Goal: Transaction & Acquisition: Purchase product/service

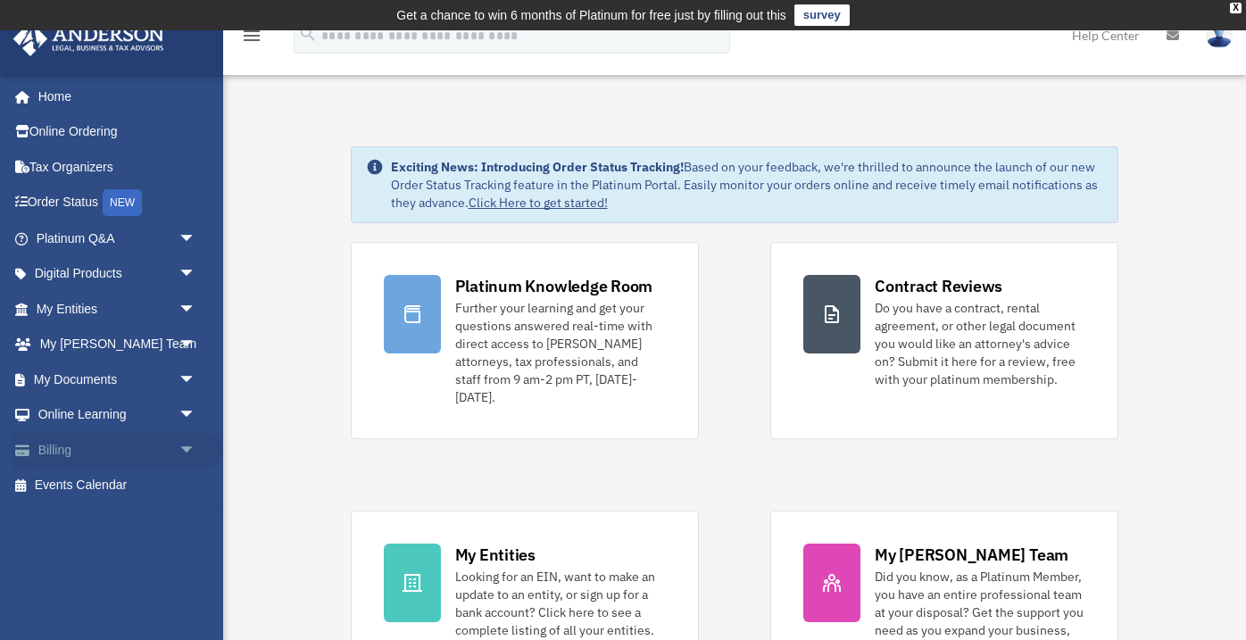
click at [70, 452] on link "Billing arrow_drop_down" at bounding box center [117, 450] width 211 height 36
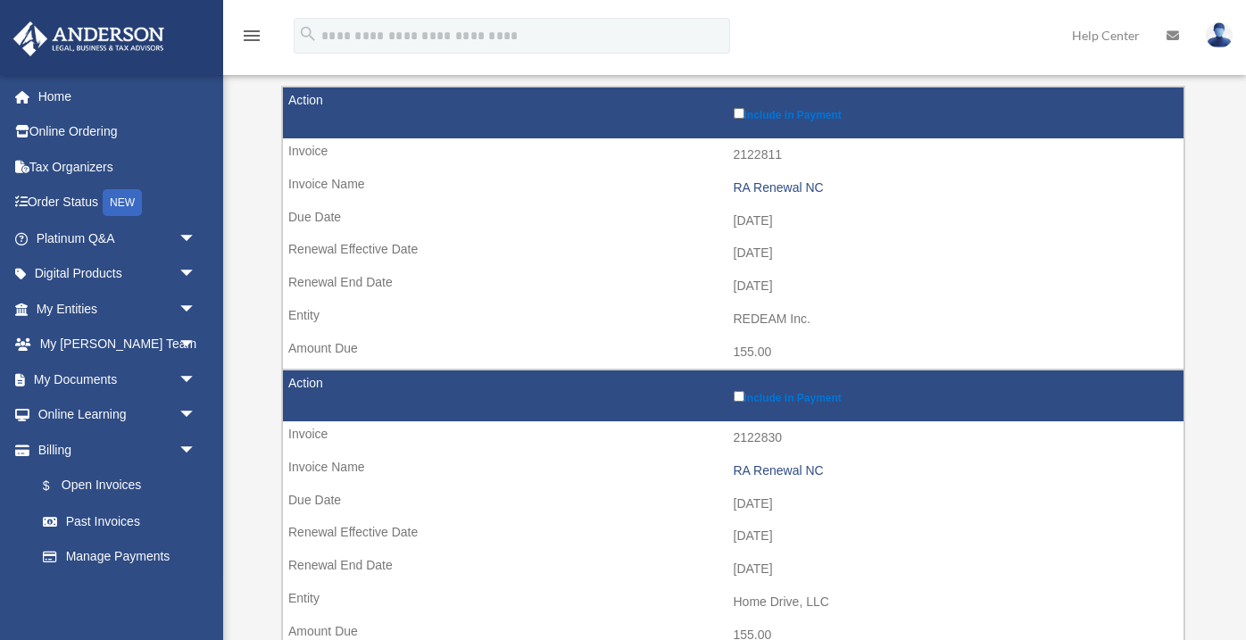
scroll to position [260, 0]
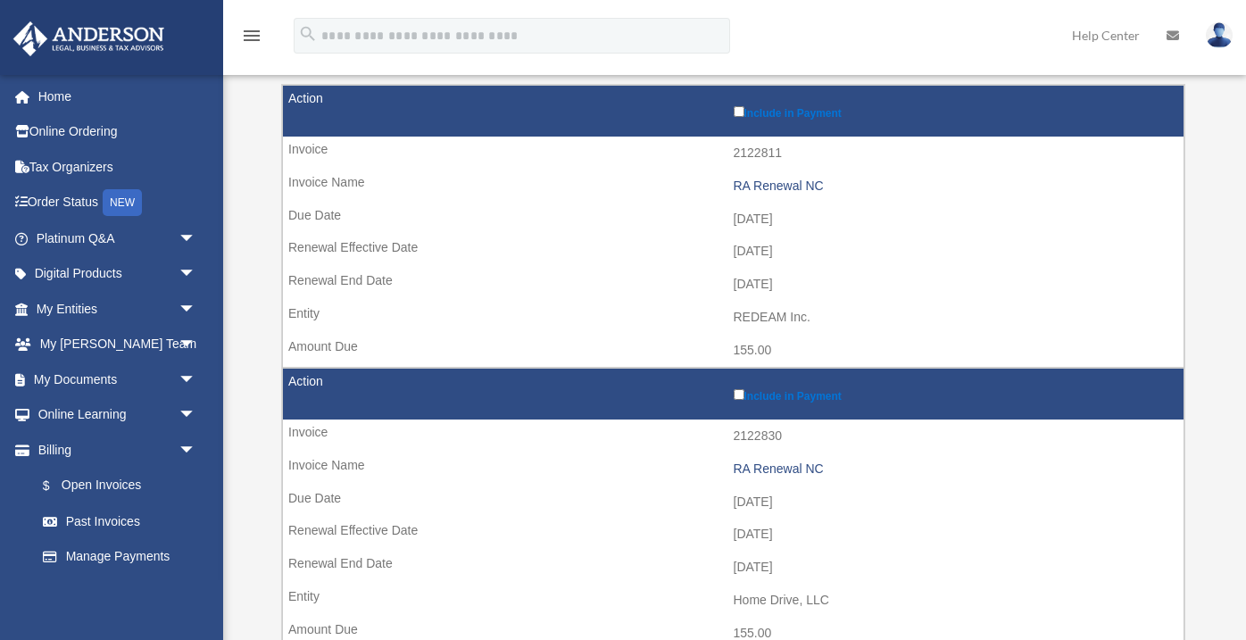
click at [730, 108] on td "Include in Payment" at bounding box center [733, 112] width 901 height 52
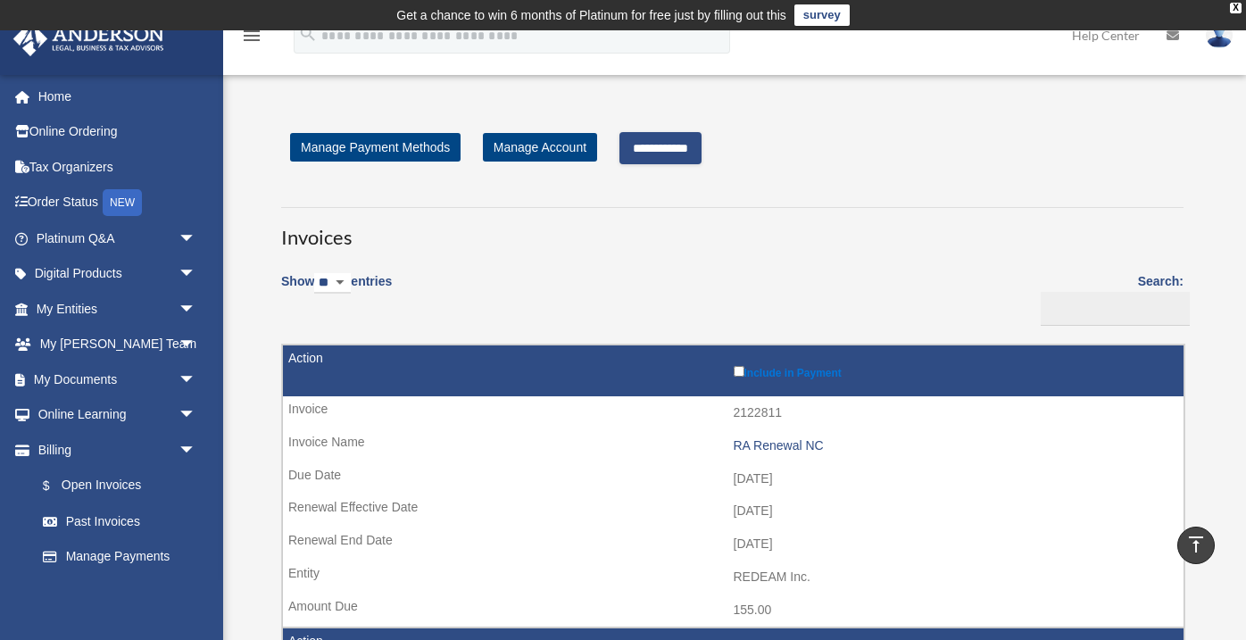
scroll to position [0, 0]
click at [694, 150] on input "**********" at bounding box center [660, 148] width 82 height 32
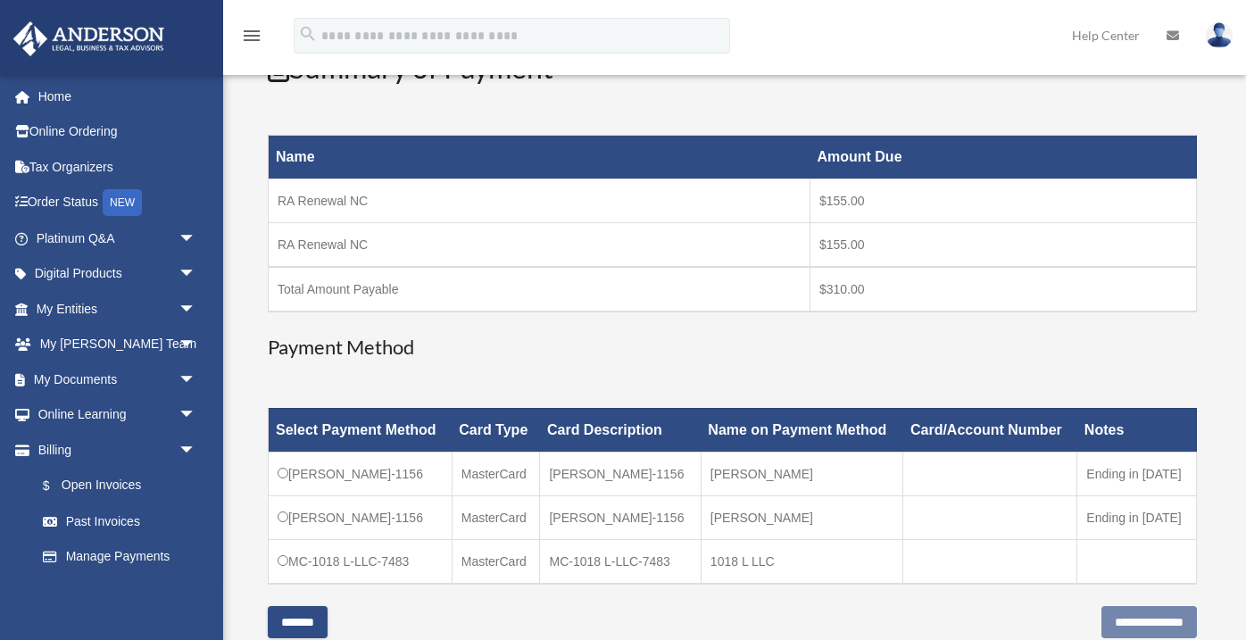
scroll to position [266, 0]
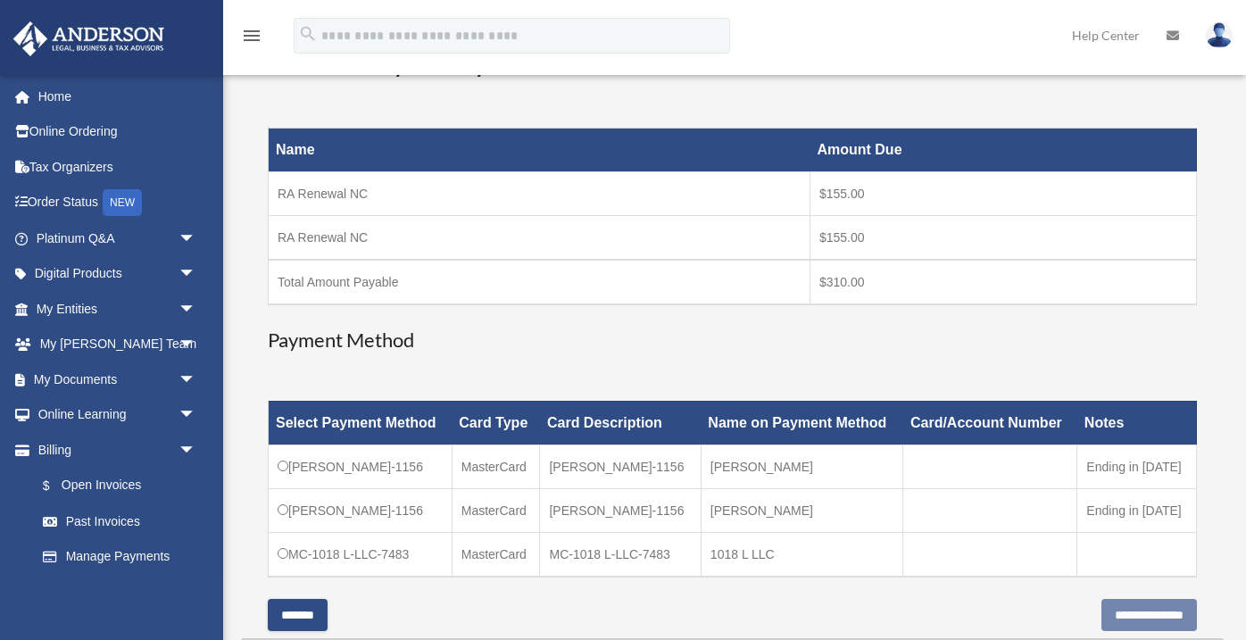
click at [402, 464] on td "MC-Avtar-Singh-1156" at bounding box center [361, 466] width 184 height 44
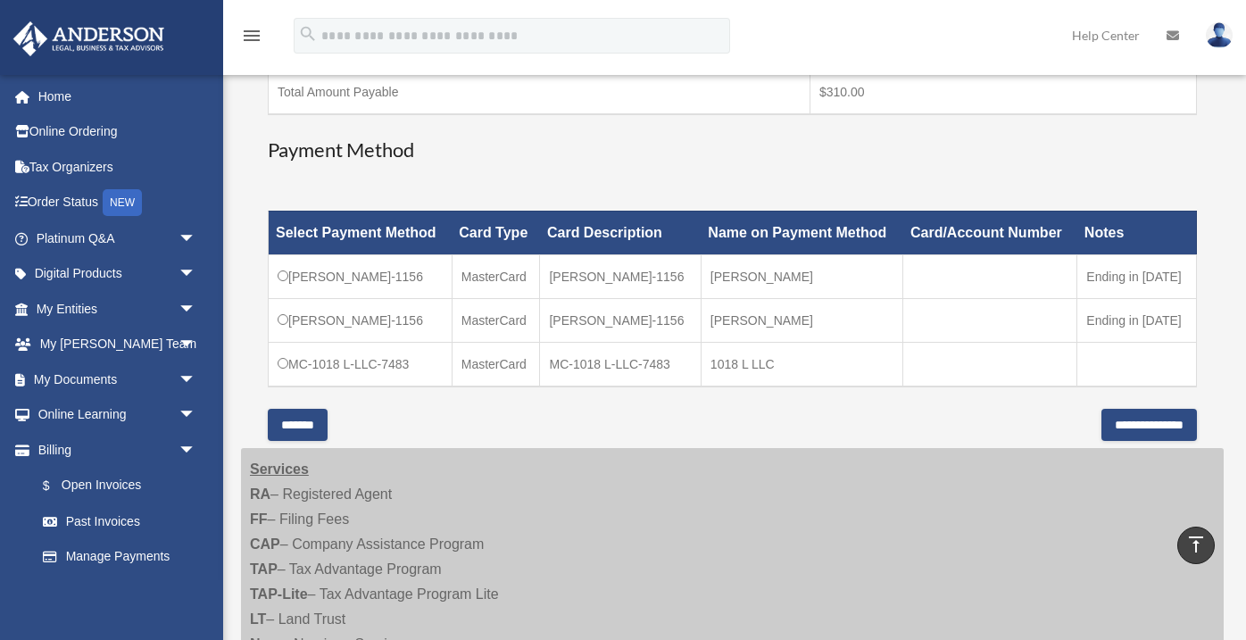
scroll to position [457, 0]
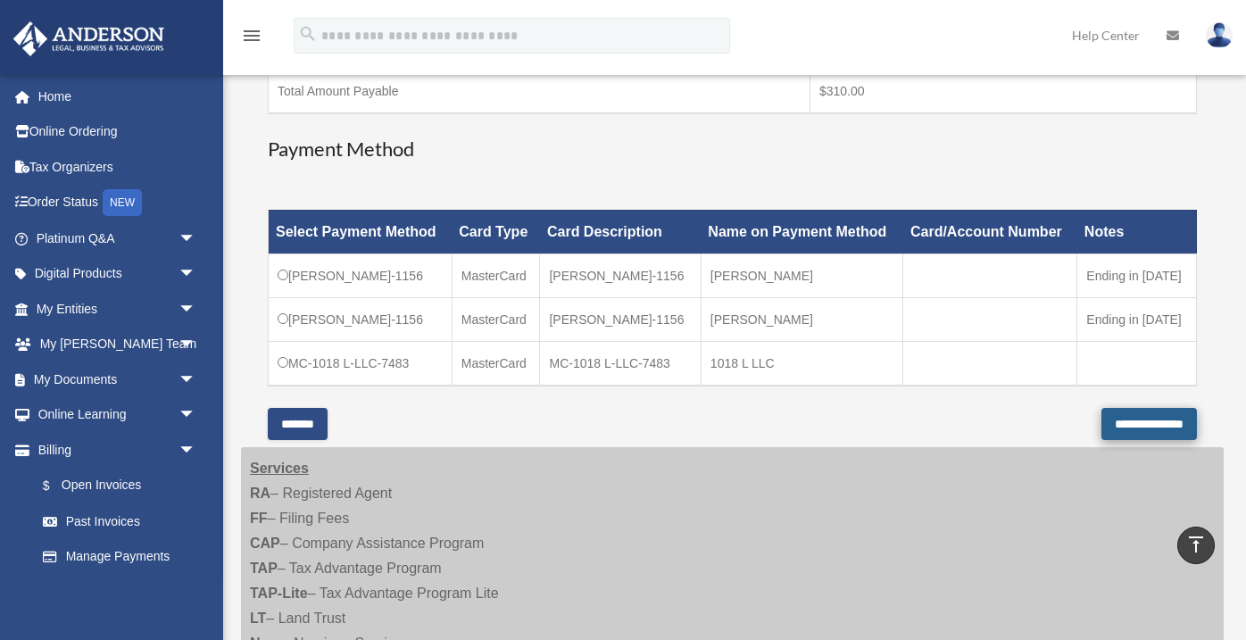
click at [1102, 429] on input "**********" at bounding box center [1148, 424] width 95 height 32
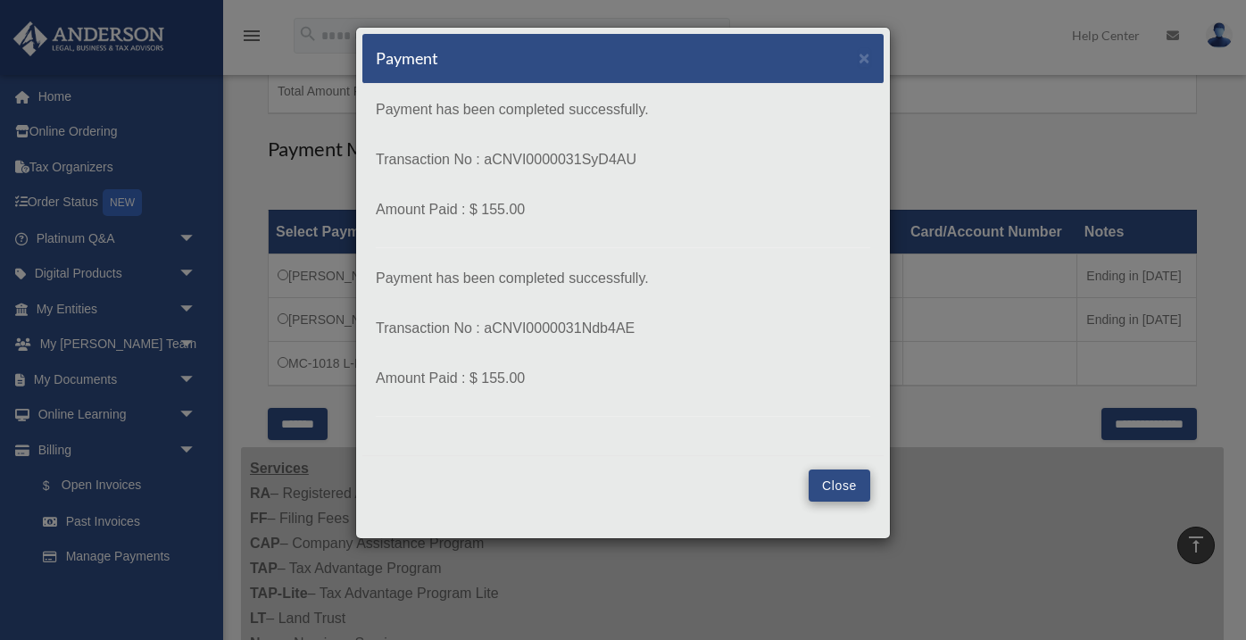
click at [836, 485] on button "Close" at bounding box center [840, 485] width 62 height 32
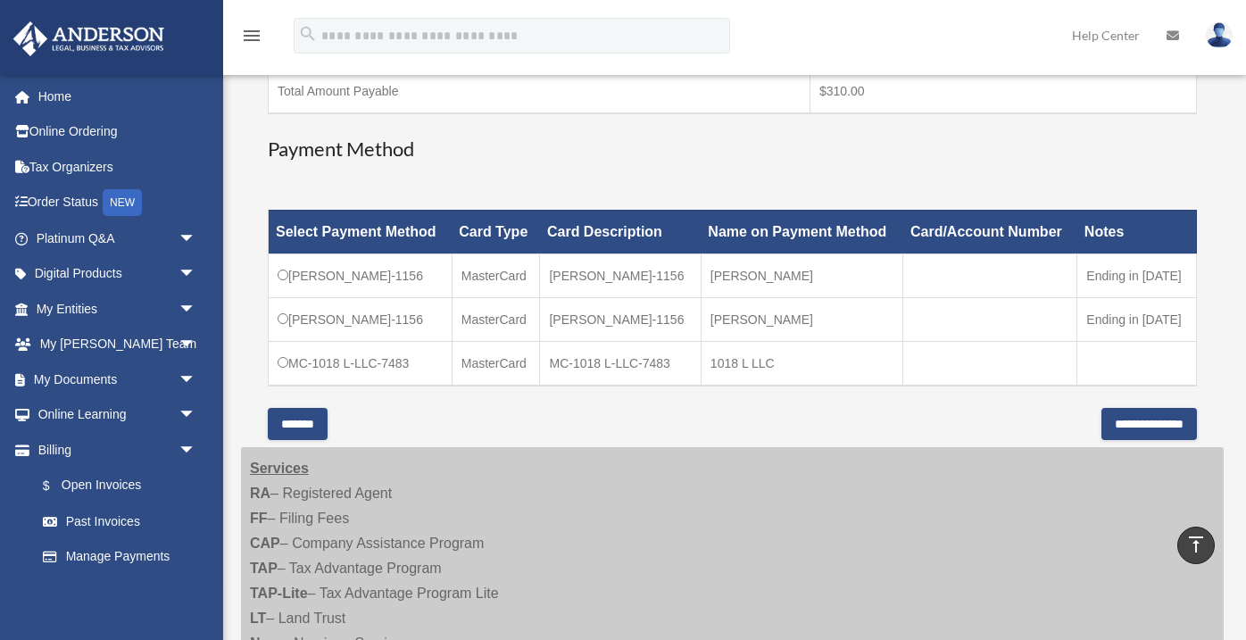
click at [836, 485] on div "Services RA – Registered Agent FF – Filing Fees CAP – Company Assistance Progra…" at bounding box center [732, 618] width 983 height 343
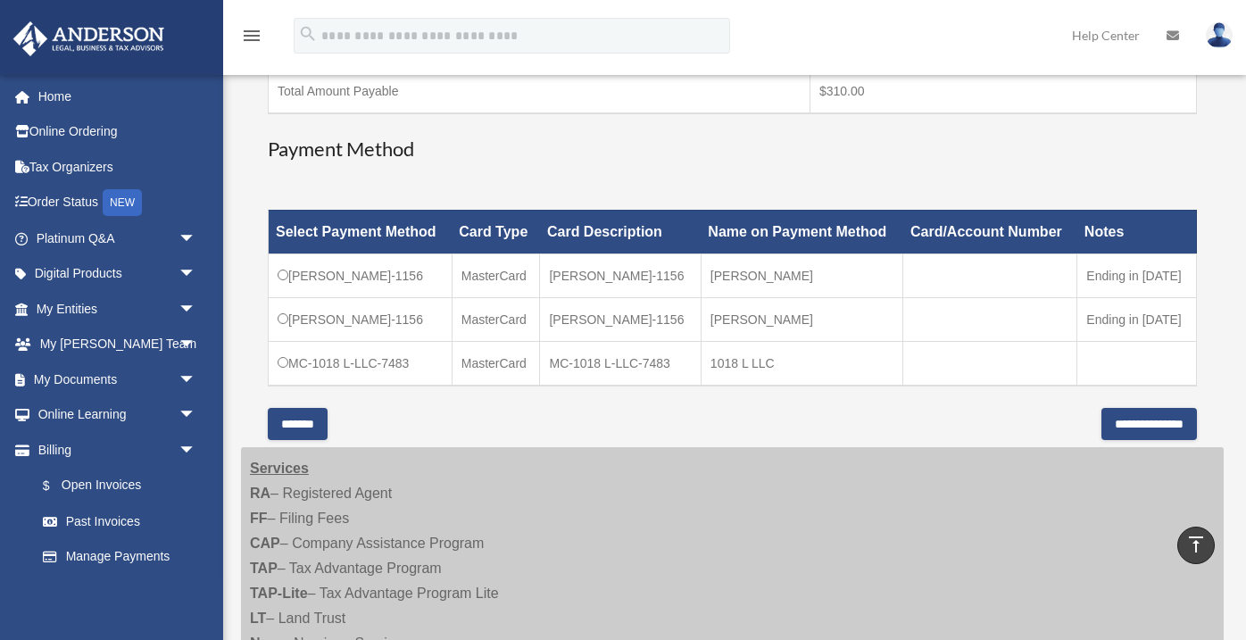
click at [836, 485] on div "Services RA – Registered Agent FF – Filing Fees CAP – Company Assistance Progra…" at bounding box center [732, 618] width 983 height 343
click at [845, 489] on div "Services RA – Registered Agent FF – Filing Fees CAP – Company Assistance Progra…" at bounding box center [732, 618] width 983 height 343
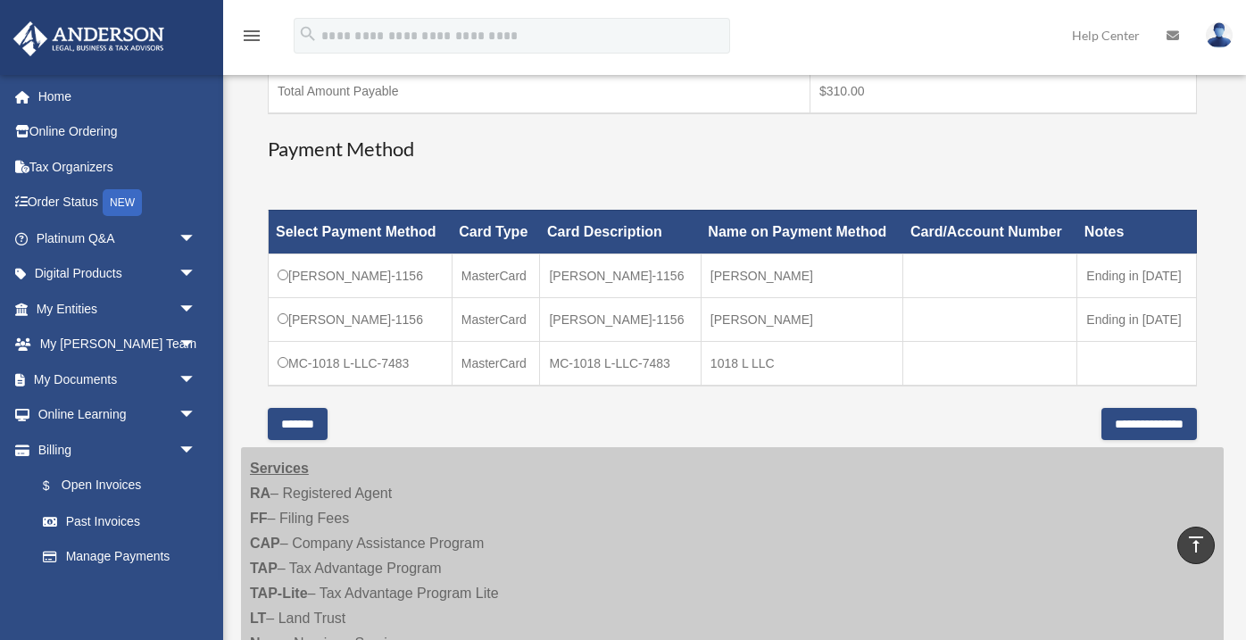
click at [845, 489] on div "Services RA – Registered Agent FF – Filing Fees CAP – Company Assistance Progra…" at bounding box center [732, 618] width 983 height 343
click at [865, 60] on div "menu search Site Menu add redeam3@gmail.com My Profile Reset Password Logout He…" at bounding box center [622, 43] width 1219 height 61
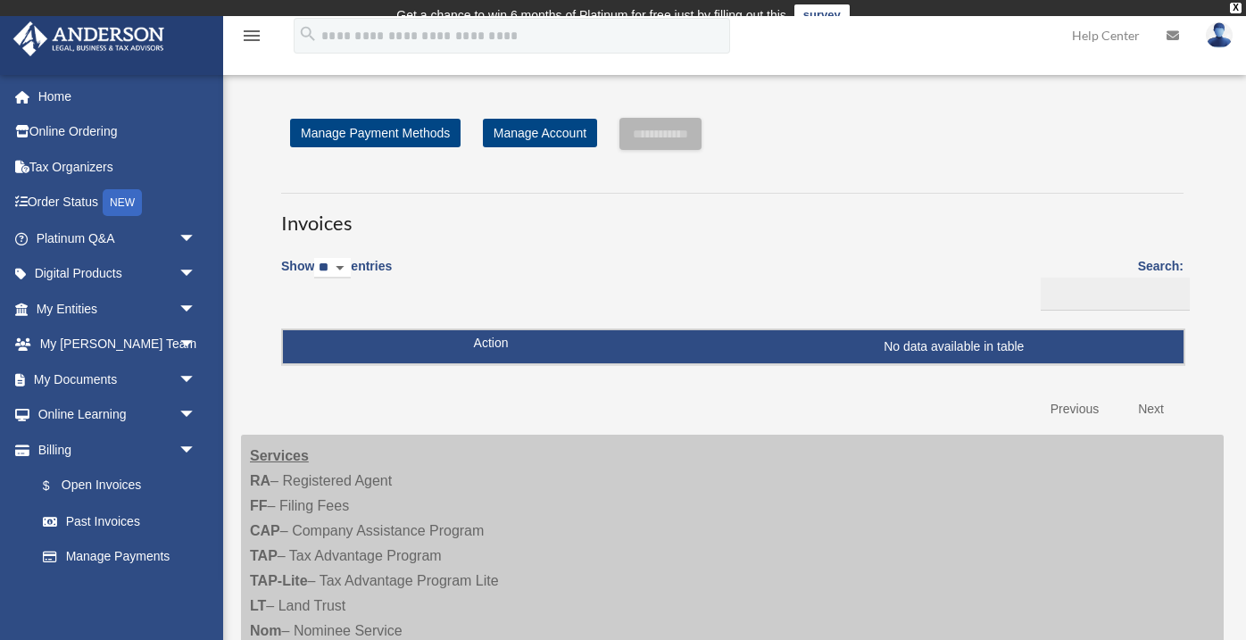
scroll to position [457, 0]
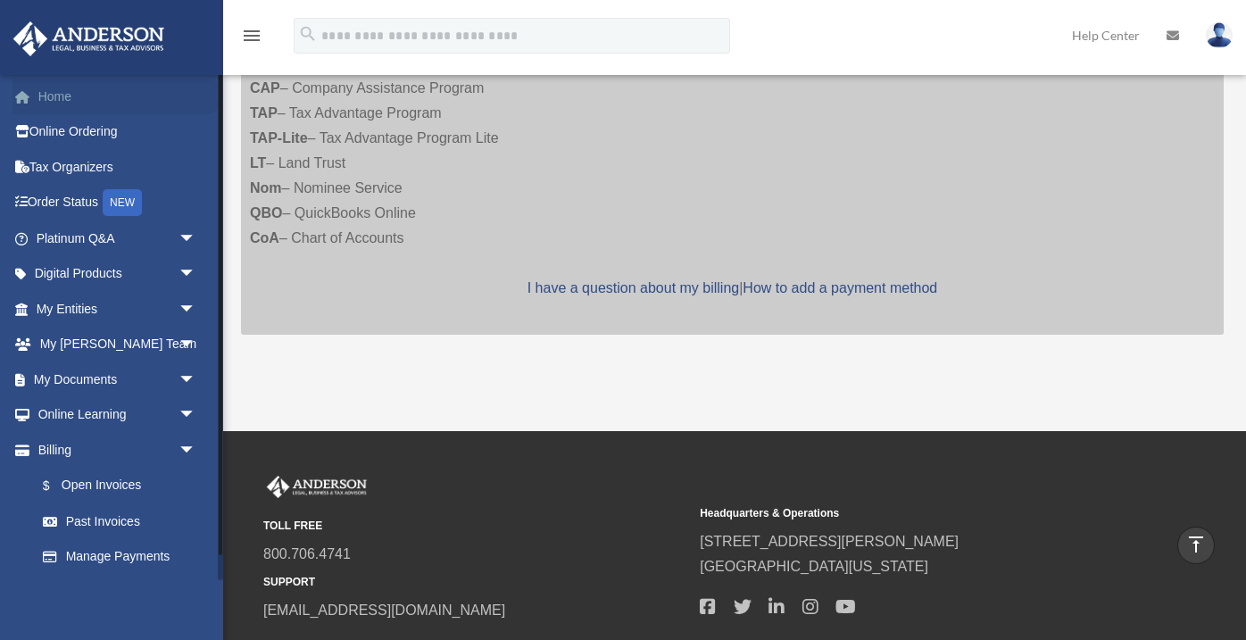
click at [38, 95] on link "Home" at bounding box center [117, 97] width 211 height 36
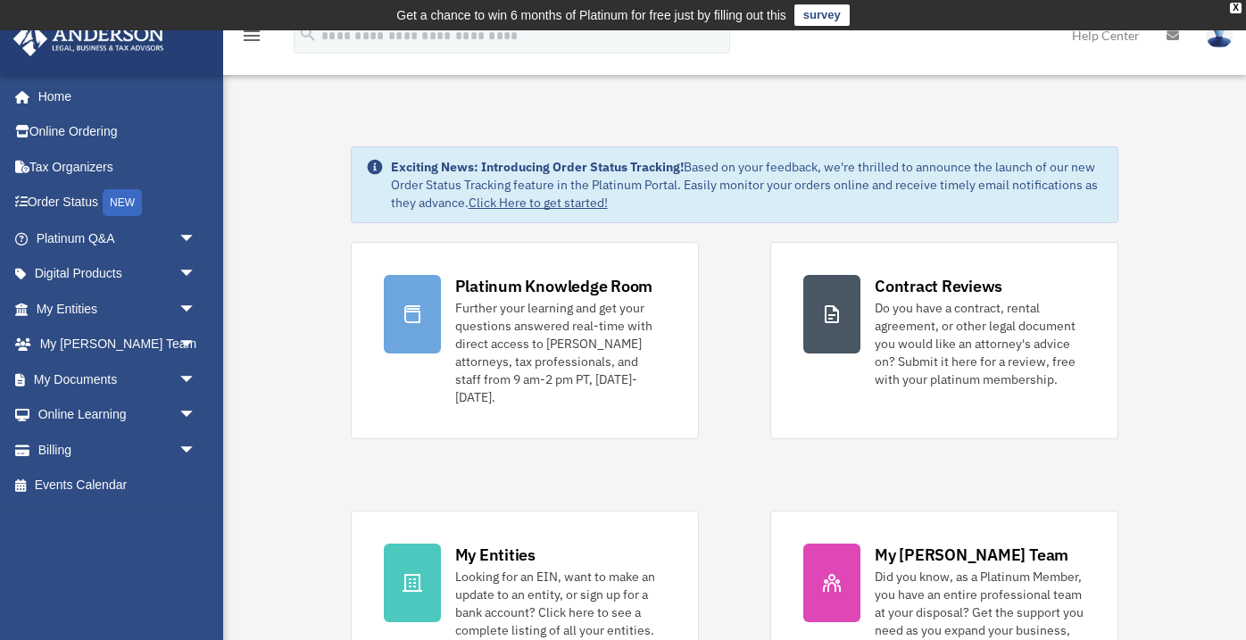
click at [1212, 38] on img at bounding box center [1219, 35] width 27 height 26
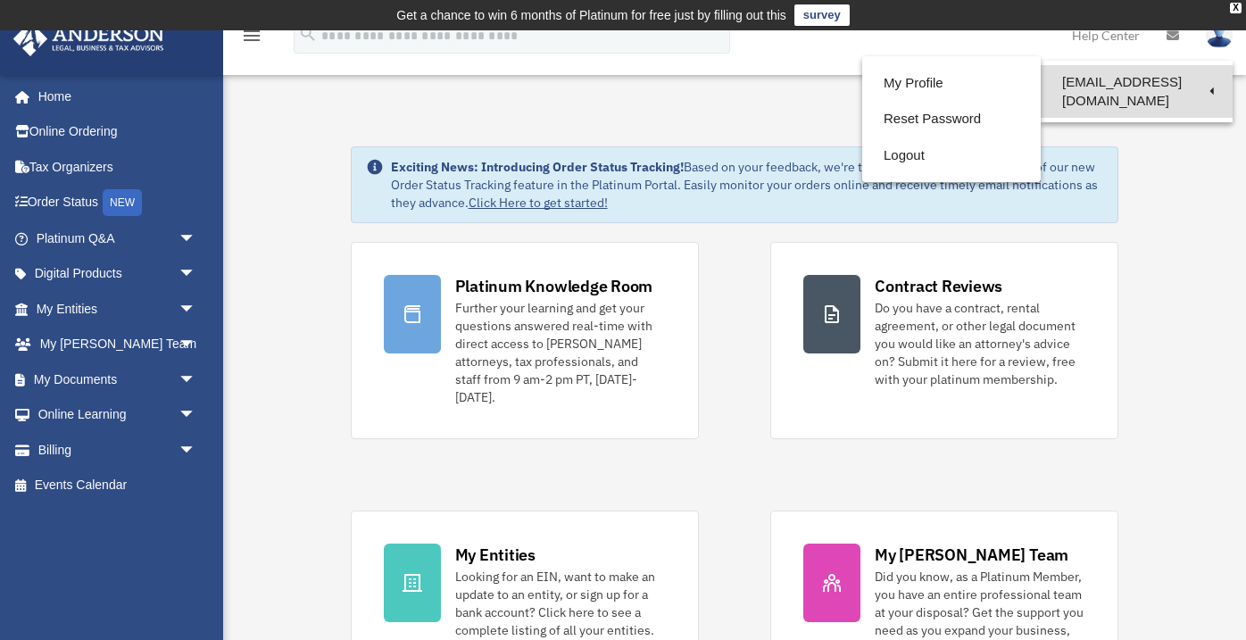
click at [1174, 83] on link "[EMAIL_ADDRESS][DOMAIN_NAME]" at bounding box center [1137, 91] width 192 height 53
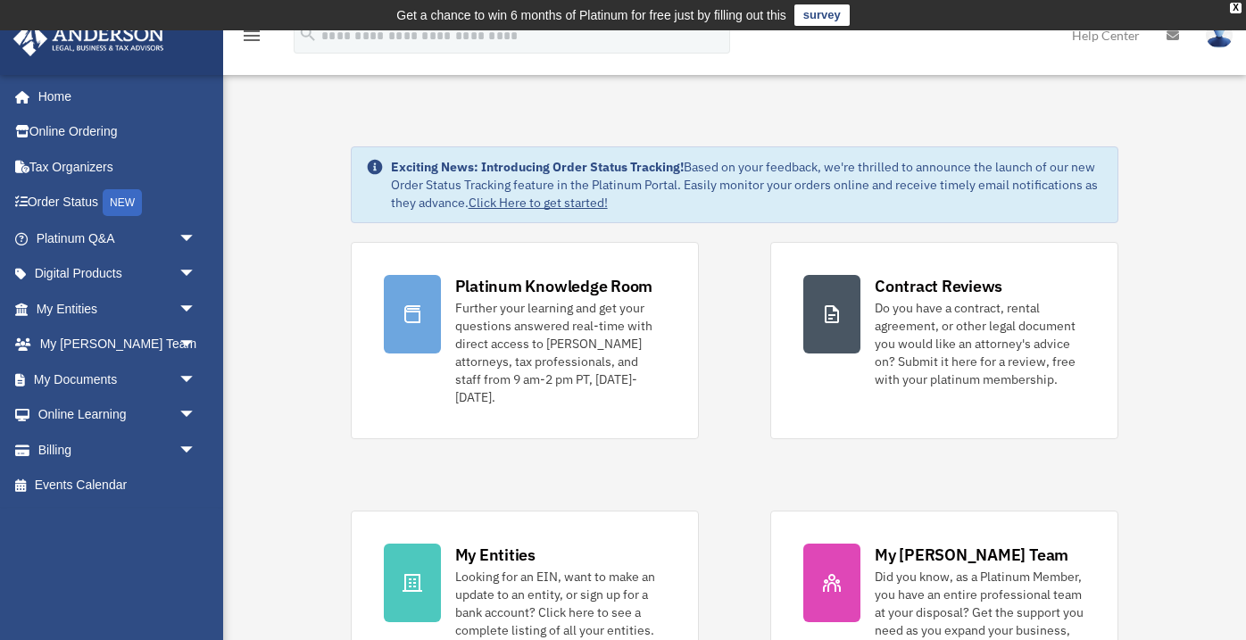
click at [889, 154] on div "Exciting News: Introducing Order Status Tracking! Based on your feedback, we're…" at bounding box center [735, 184] width 768 height 77
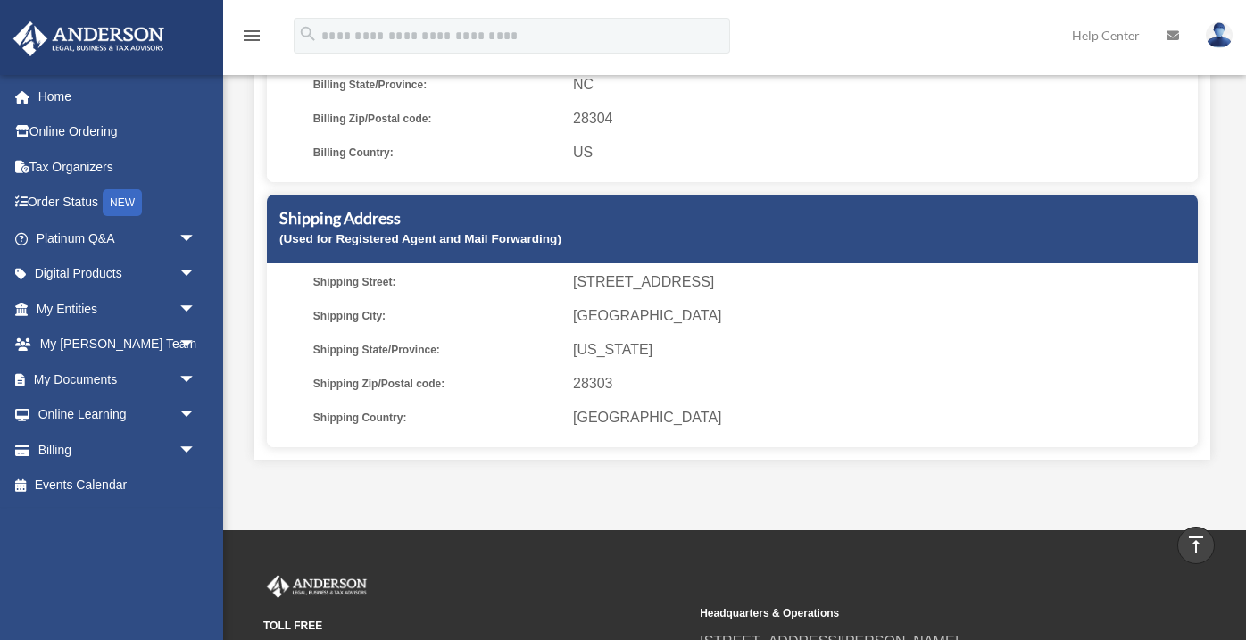
scroll to position [440, 0]
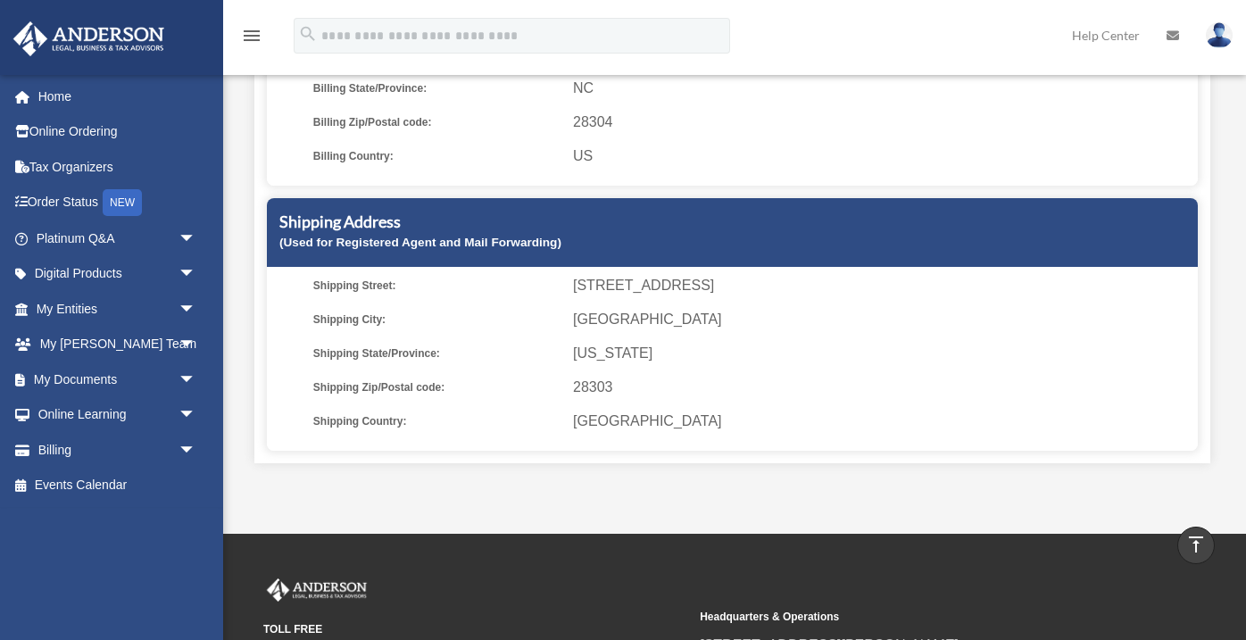
click at [1217, 37] on img at bounding box center [1219, 35] width 27 height 26
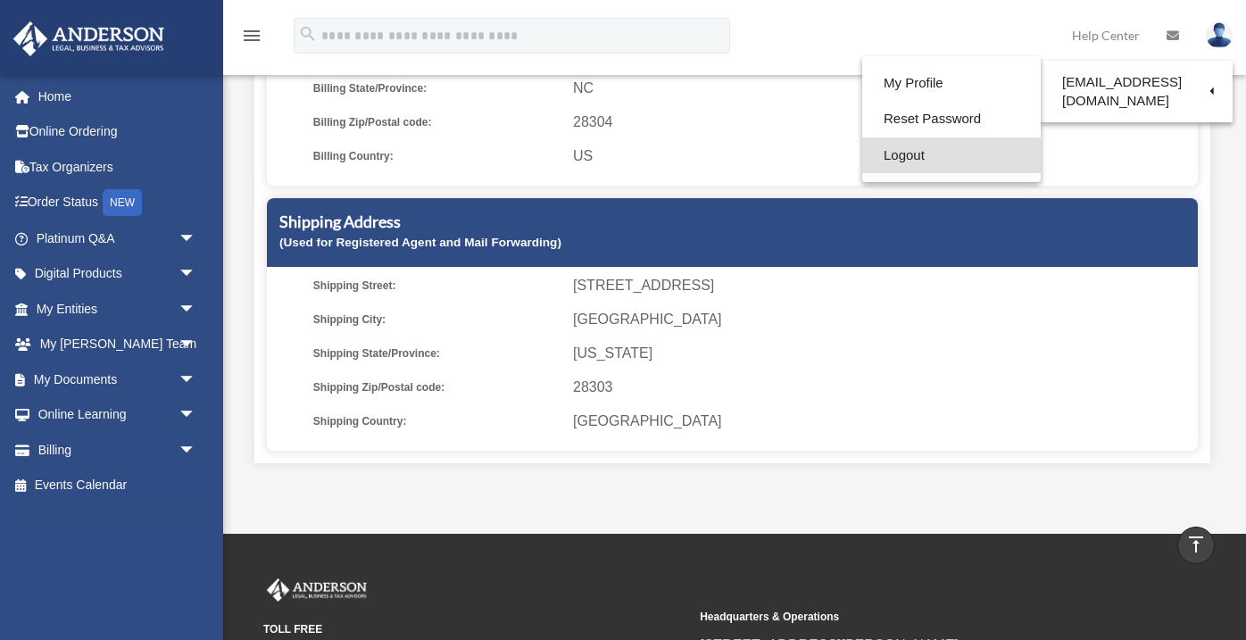
click at [943, 163] on link "Logout" at bounding box center [951, 155] width 178 height 37
